Goal: Information Seeking & Learning: Learn about a topic

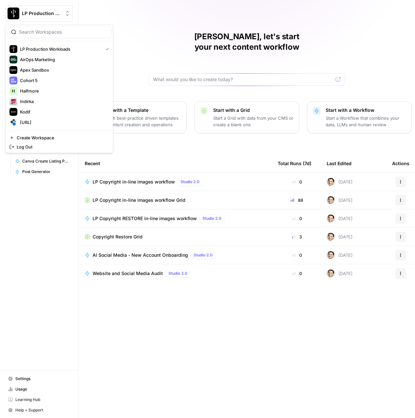
click at [40, 17] on button "LP Production Workloads" at bounding box center [39, 13] width 68 height 16
click at [25, 118] on div "[URL]" at bounding box center [58, 122] width 99 height 8
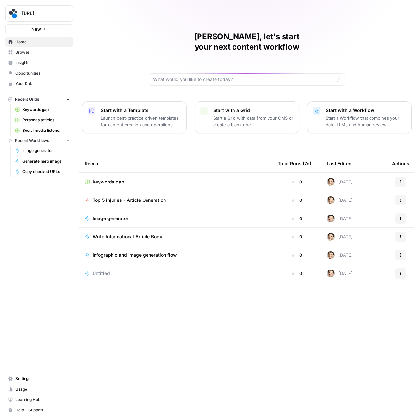
click at [20, 63] on span "Insights" at bounding box center [42, 63] width 55 height 6
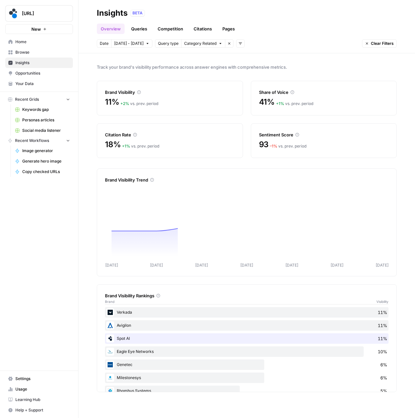
click at [143, 29] on link "Queries" at bounding box center [139, 29] width 24 height 10
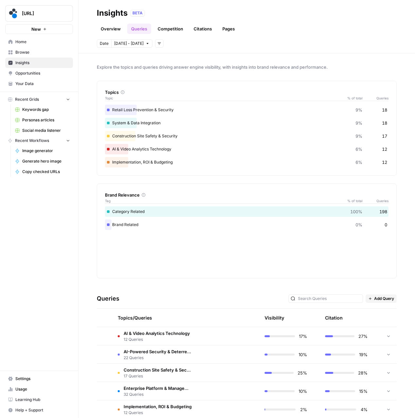
scroll to position [103, 0]
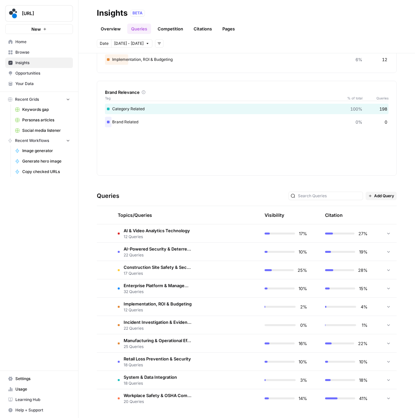
click at [180, 343] on span "Manufacturing & Operational Efficiency" at bounding box center [158, 340] width 68 height 7
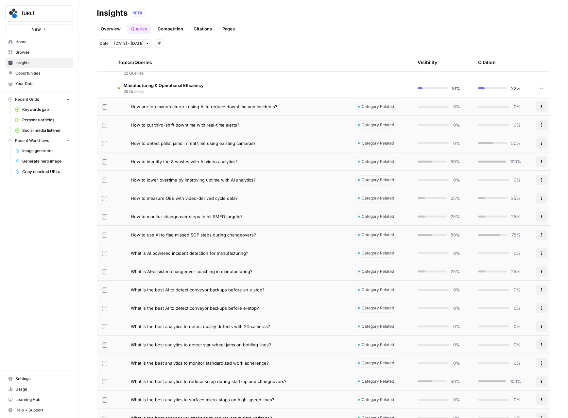
scroll to position [265, 0]
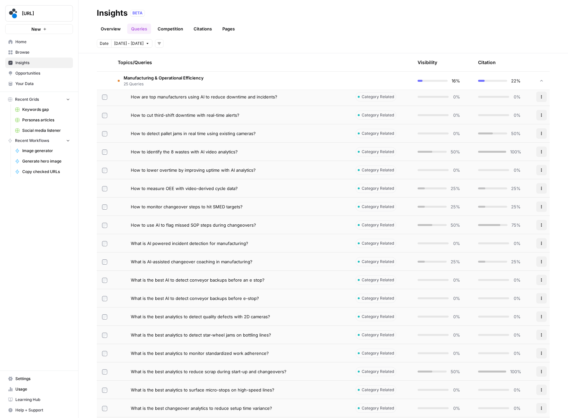
click at [251, 202] on td "How to monitor changeover steps to hit SMED targets?" at bounding box center [232, 207] width 238 height 18
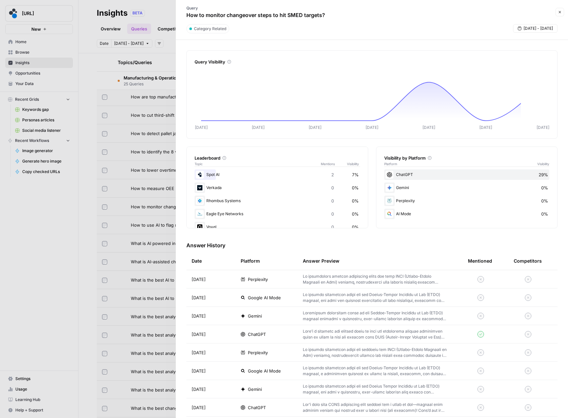
click at [415, 11] on icon "button" at bounding box center [560, 12] width 4 height 4
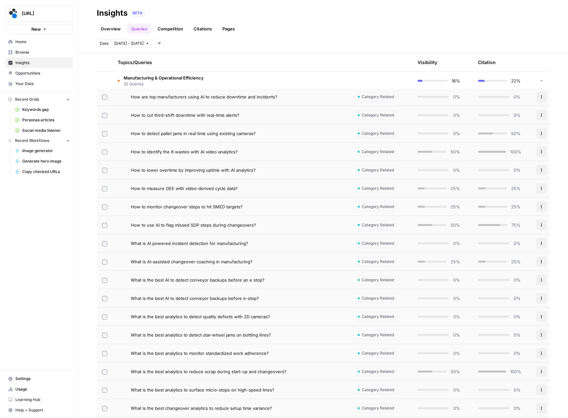
click at [230, 227] on span "How to use AI to flag missed SOP steps during changeovers?" at bounding box center [193, 225] width 125 height 7
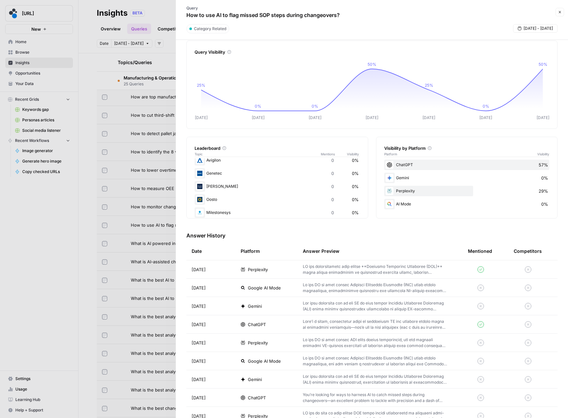
scroll to position [117, 0]
click at [415, 12] on icon "button" at bounding box center [560, 12] width 4 height 4
